Goal: Task Accomplishment & Management: Manage account settings

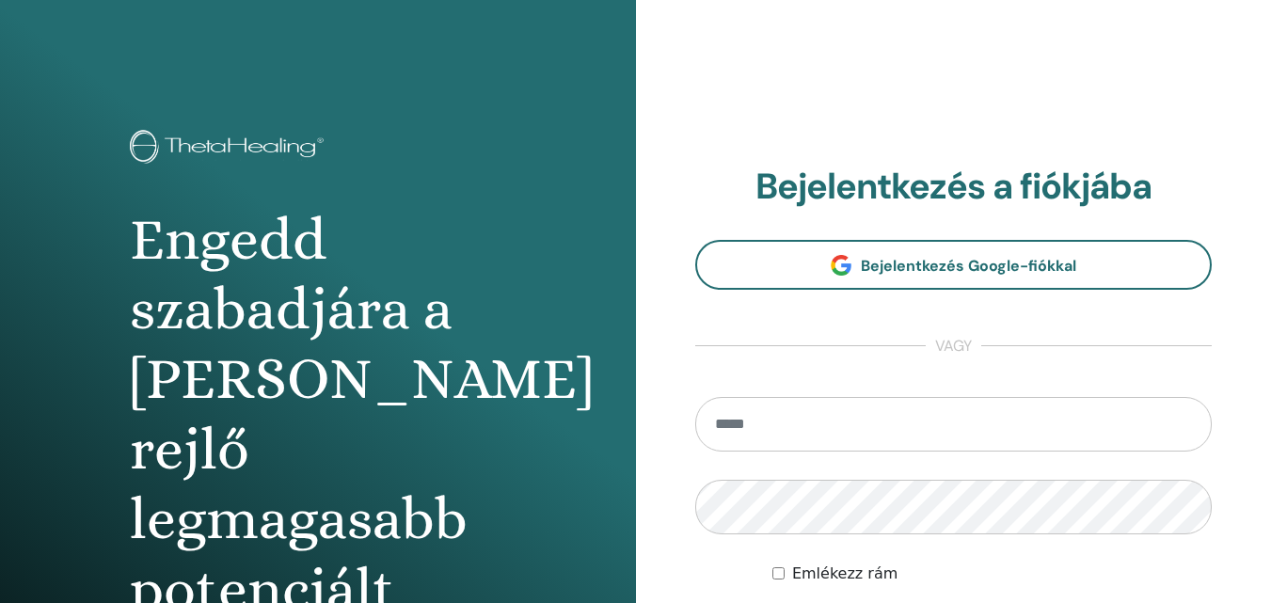
type input "**********"
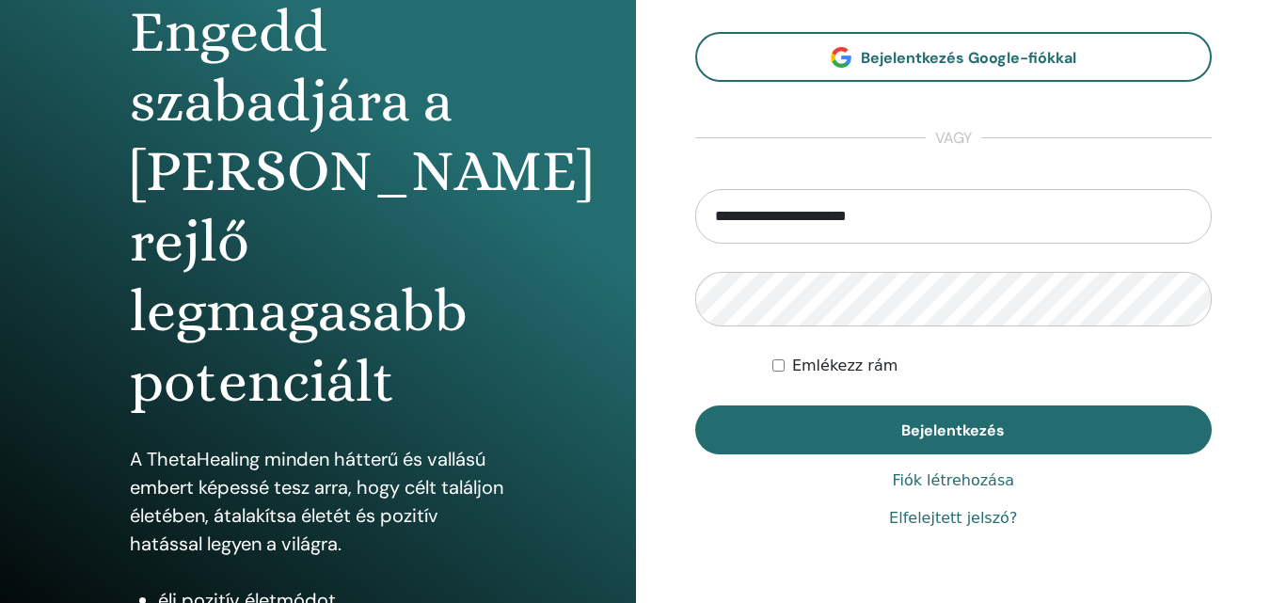
scroll to position [233, 0]
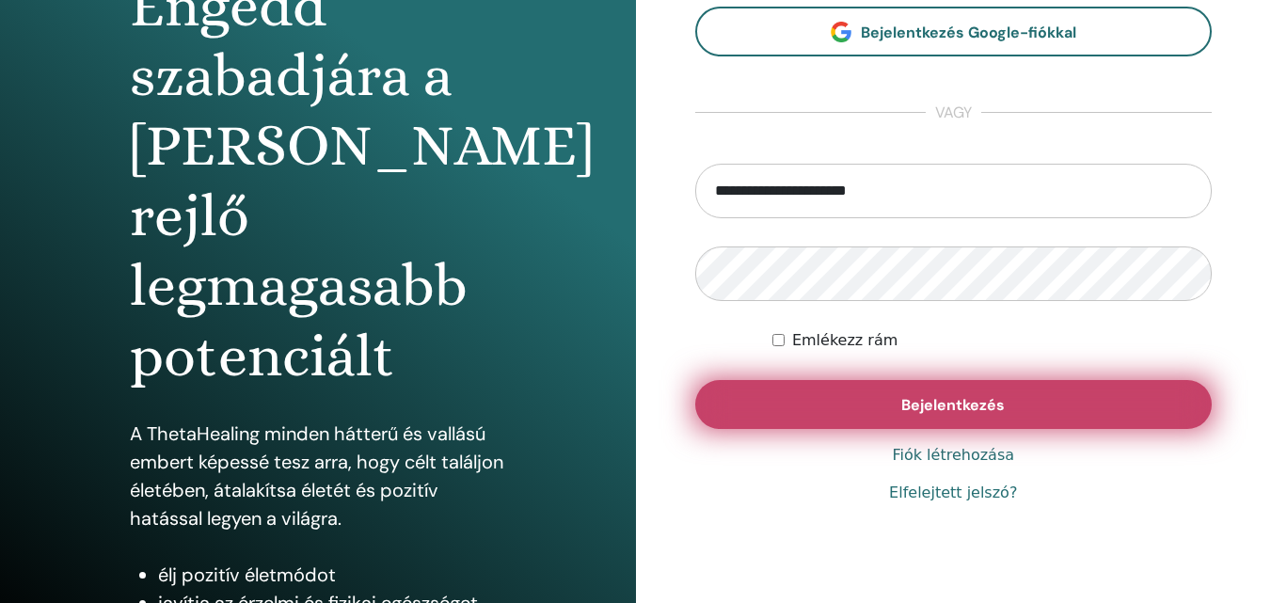
click at [826, 395] on button "Bejelentkezés" at bounding box center [953, 404] width 517 height 49
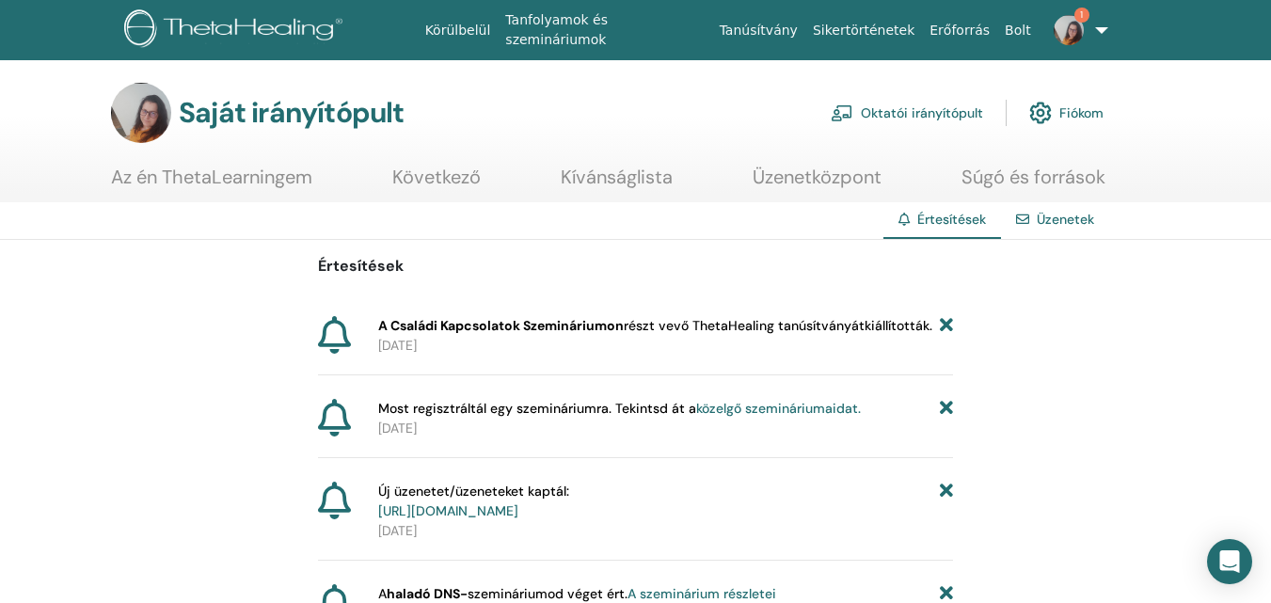
click at [803, 327] on font "részt vevő ThetaHealing tanúsítványát" at bounding box center [744, 325] width 241 height 17
click at [934, 119] on font "Oktatói irányítópult" at bounding box center [922, 113] width 122 height 17
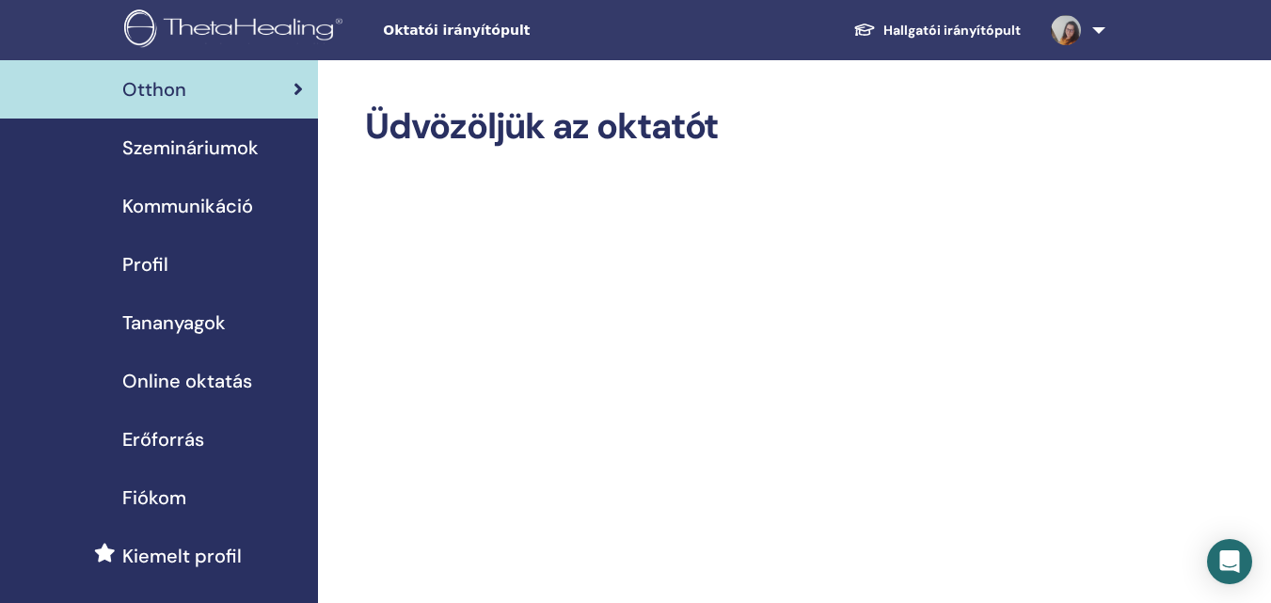
click at [180, 503] on font "Fiókom" at bounding box center [154, 497] width 64 height 24
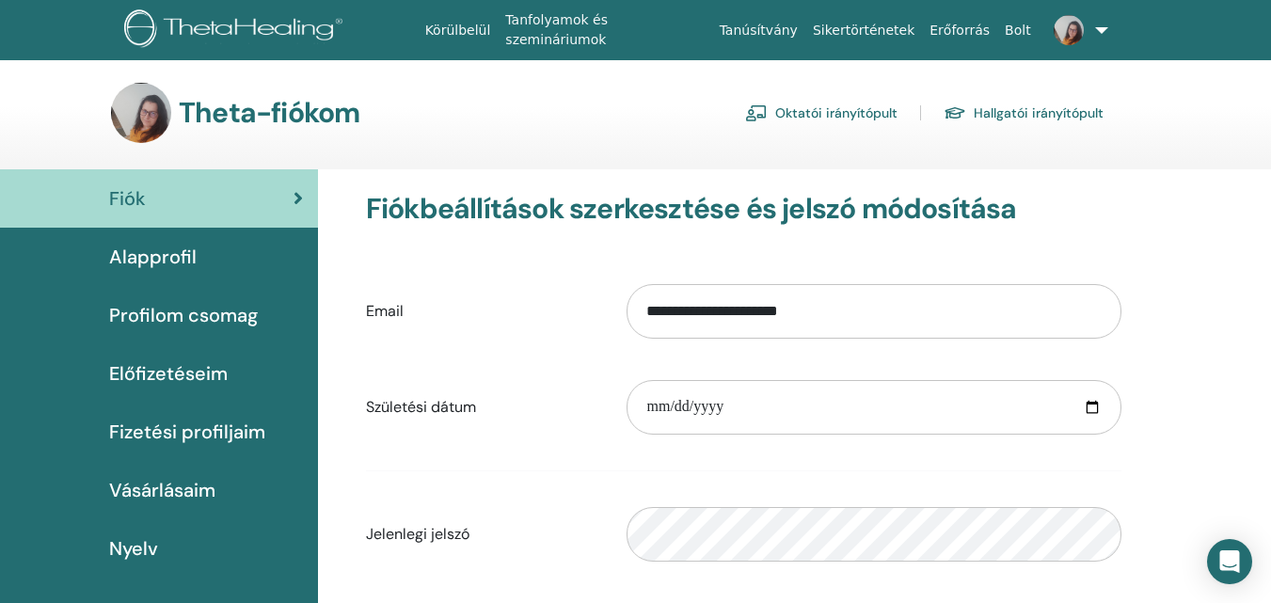
click at [212, 310] on font "Profilom csomag" at bounding box center [183, 315] width 149 height 24
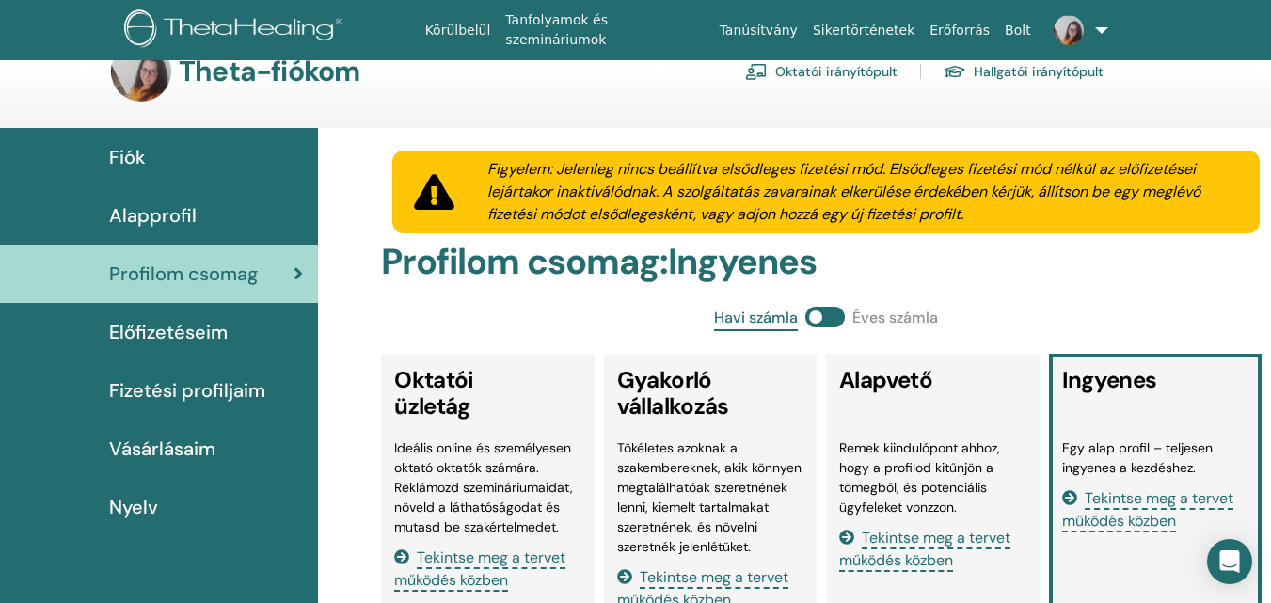
scroll to position [15, 0]
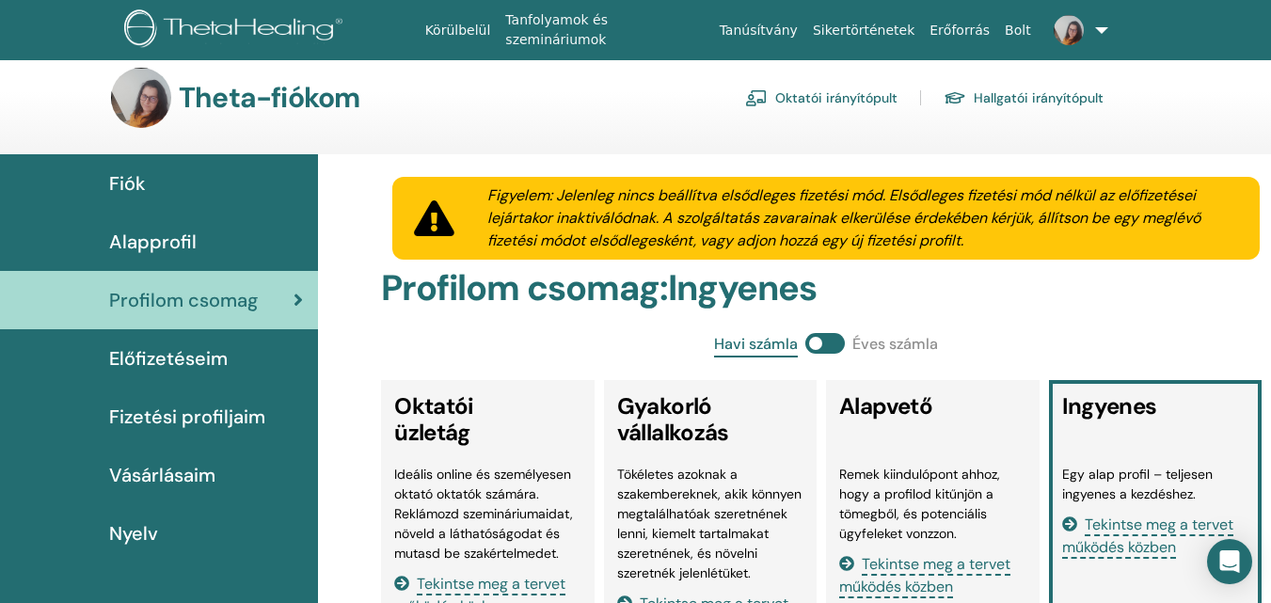
drag, startPoint x: 1269, startPoint y: 124, endPoint x: 1282, endPoint y: 83, distance: 43.4
click at [1270, 83] on html "Körülbelül Tanfolyamok és szemináriumok Tanúsítvány Sikertörténetek Erőforrás B…" at bounding box center [635, 286] width 1271 height 603
